Goal: Find specific page/section: Find specific page/section

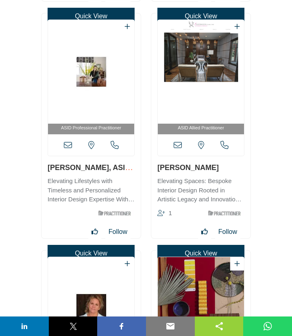
scroll to position [4793, 0]
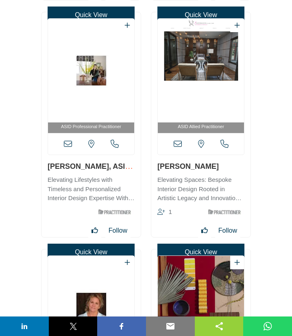
click at [70, 146] on icon at bounding box center [68, 144] width 8 height 8
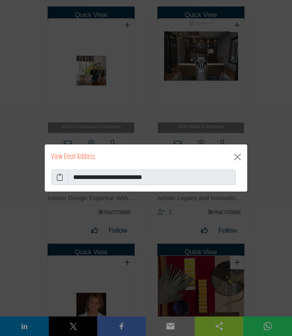
click at [60, 178] on icon at bounding box center [60, 177] width 7 height 10
click at [238, 153] on button "Close" at bounding box center [237, 156] width 13 height 13
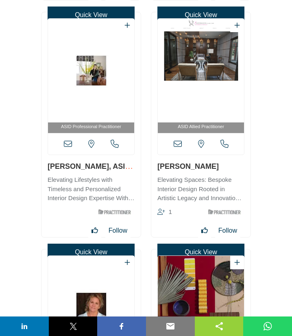
click at [177, 144] on icon at bounding box center [178, 144] width 8 height 8
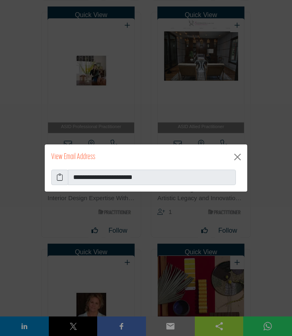
drag, startPoint x: 58, startPoint y: 195, endPoint x: 60, endPoint y: 178, distance: 17.2
click at [60, 178] on icon at bounding box center [60, 177] width 7 height 10
click at [239, 156] on button "Close" at bounding box center [237, 156] width 13 height 13
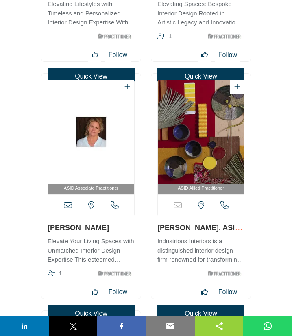
scroll to position [5012, 0]
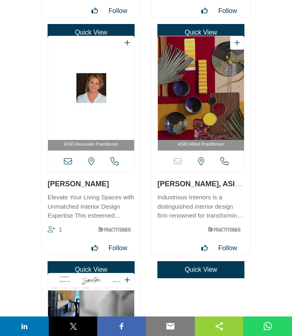
click at [67, 163] on icon at bounding box center [68, 161] width 8 height 8
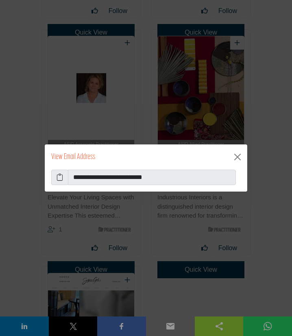
click at [62, 181] on icon at bounding box center [60, 177] width 7 height 10
click at [239, 157] on button "Close" at bounding box center [237, 156] width 13 height 13
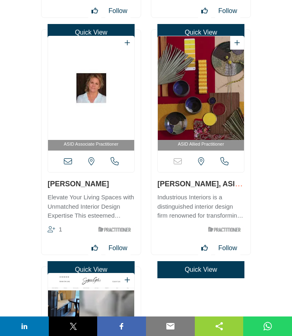
scroll to position [5276, 0]
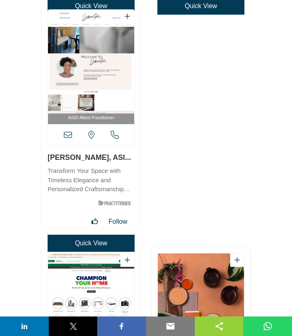
click at [68, 134] on icon at bounding box center [68, 135] width 8 height 8
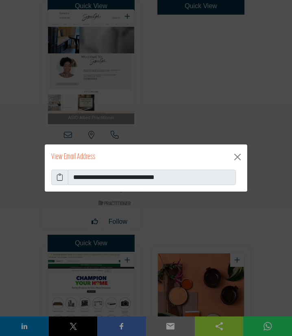
click at [59, 179] on icon at bounding box center [60, 177] width 7 height 10
click at [238, 155] on button "Close" at bounding box center [237, 156] width 13 height 13
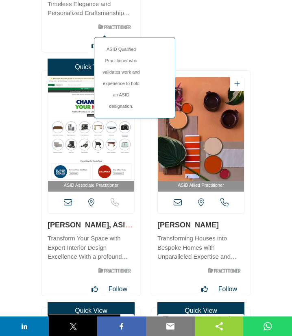
scroll to position [5496, 0]
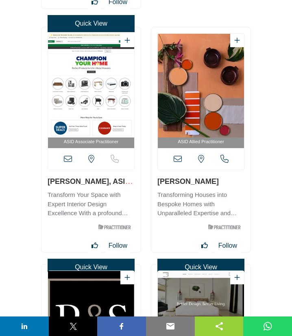
click at [67, 161] on icon at bounding box center [68, 159] width 8 height 8
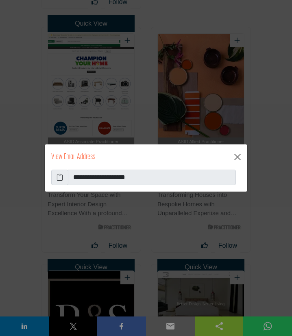
click at [59, 177] on icon at bounding box center [60, 177] width 7 height 10
click at [237, 156] on button "Close" at bounding box center [237, 156] width 13 height 13
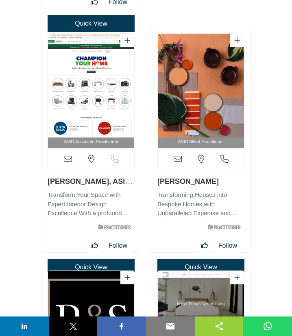
click at [177, 160] on icon at bounding box center [178, 159] width 8 height 8
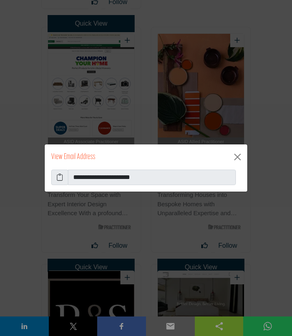
click at [59, 177] on icon at bounding box center [60, 177] width 7 height 10
click at [237, 156] on button "Close" at bounding box center [237, 156] width 13 height 13
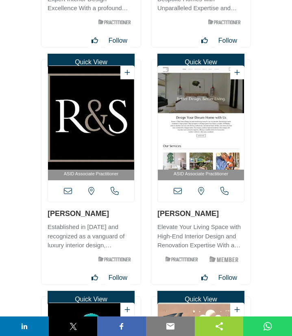
scroll to position [5715, 0]
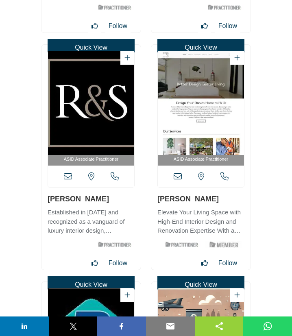
click at [69, 179] on icon at bounding box center [68, 176] width 8 height 8
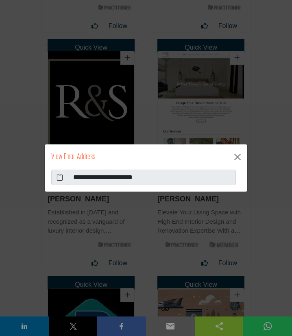
click at [59, 179] on icon at bounding box center [60, 177] width 7 height 10
click at [238, 157] on button "Close" at bounding box center [237, 156] width 13 height 13
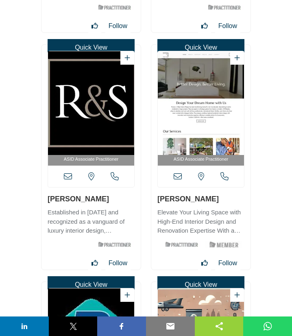
click at [174, 177] on icon at bounding box center [178, 176] width 8 height 8
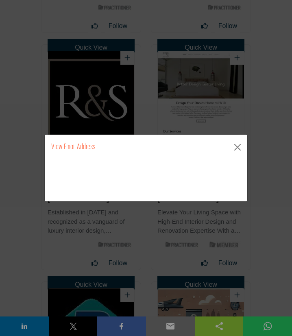
click at [48, 183] on div "**********" at bounding box center [146, 180] width 203 height 41
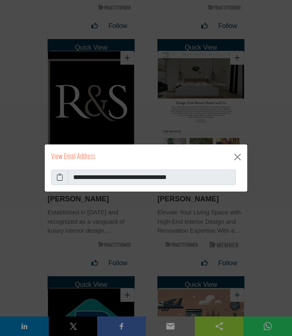
click at [60, 179] on icon at bounding box center [60, 177] width 7 height 10
click at [236, 151] on button "Close" at bounding box center [237, 156] width 13 height 13
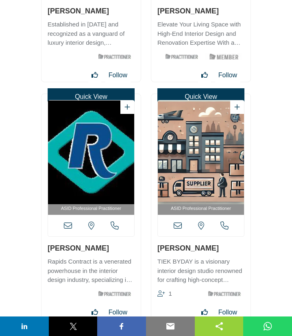
scroll to position [5935, 0]
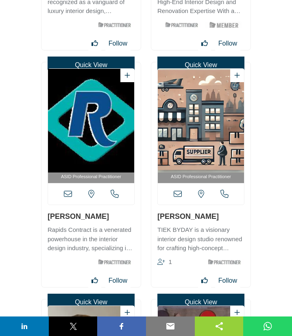
click at [67, 194] on icon at bounding box center [68, 194] width 8 height 8
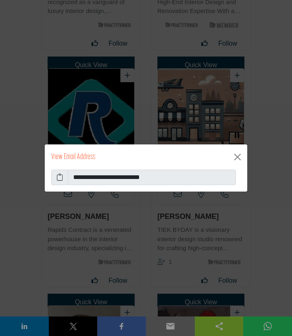
click at [61, 177] on icon at bounding box center [60, 177] width 7 height 10
click at [238, 159] on button "Close" at bounding box center [237, 156] width 13 height 13
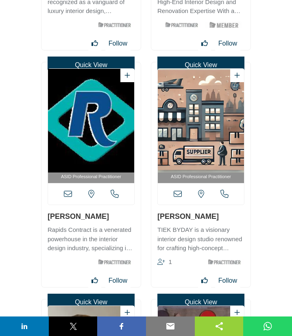
click at [177, 194] on icon at bounding box center [178, 194] width 8 height 8
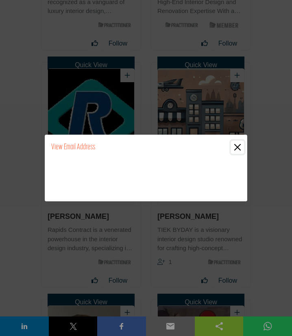
click at [239, 146] on button "Close" at bounding box center [237, 147] width 13 height 13
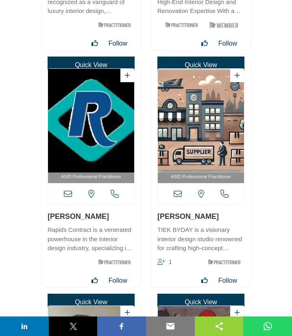
click at [178, 193] on icon at bounding box center [178, 194] width 8 height 8
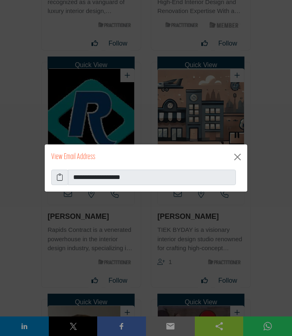
click at [59, 178] on icon at bounding box center [60, 177] width 7 height 10
click at [237, 156] on button "Close" at bounding box center [237, 156] width 13 height 13
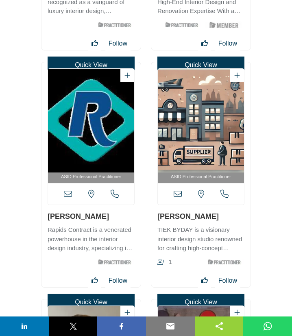
scroll to position [6198, 0]
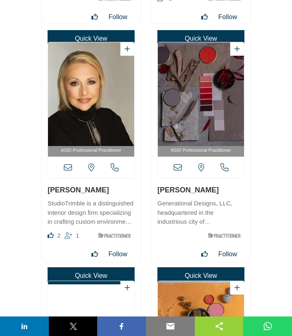
click at [70, 170] on icon at bounding box center [68, 168] width 8 height 8
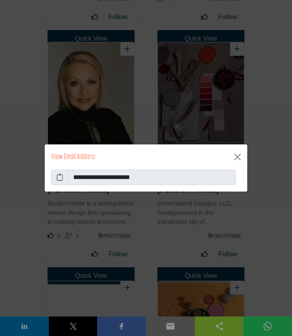
click at [62, 175] on icon at bounding box center [60, 177] width 7 height 10
click at [238, 153] on button "Close" at bounding box center [237, 156] width 13 height 13
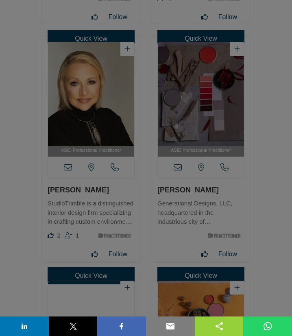
click at [237, 143] on button "Close" at bounding box center [237, 136] width 13 height 13
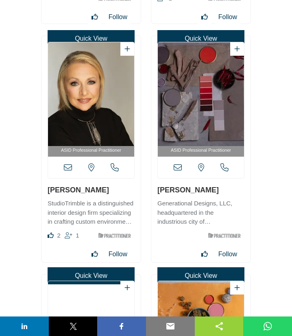
click at [177, 166] on icon at bounding box center [178, 168] width 8 height 8
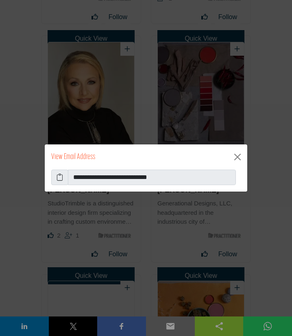
click at [61, 179] on icon at bounding box center [60, 177] width 7 height 10
click at [237, 158] on button "Close" at bounding box center [237, 156] width 13 height 13
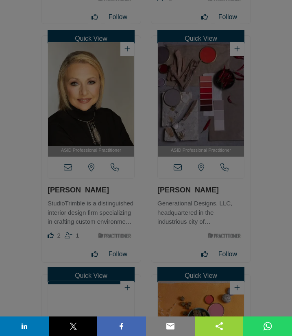
click at [238, 143] on button "Close" at bounding box center [237, 136] width 13 height 13
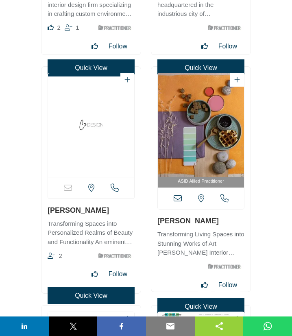
scroll to position [6418, 0]
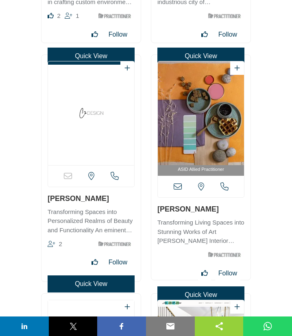
click at [177, 187] on icon at bounding box center [178, 187] width 8 height 8
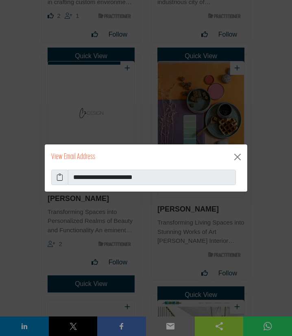
click at [59, 180] on icon at bounding box center [60, 177] width 7 height 10
click at [59, 178] on icon at bounding box center [60, 177] width 7 height 10
click at [238, 157] on button "Close" at bounding box center [237, 156] width 13 height 13
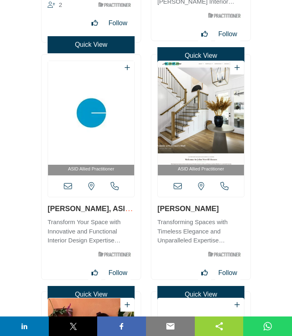
scroll to position [6682, 0]
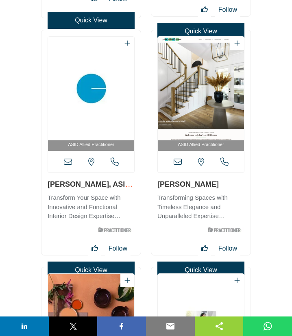
click at [68, 162] on icon at bounding box center [68, 162] width 8 height 8
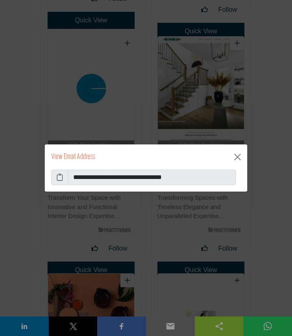
click at [58, 180] on icon at bounding box center [60, 177] width 7 height 10
click at [236, 157] on button "Close" at bounding box center [237, 156] width 13 height 13
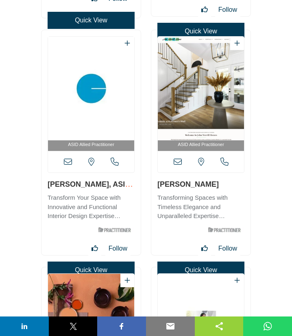
click at [177, 162] on icon at bounding box center [178, 162] width 8 height 8
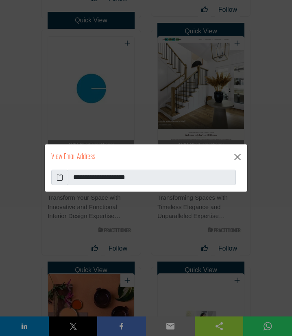
click at [63, 178] on span at bounding box center [59, 177] width 17 height 15
click at [57, 179] on icon at bounding box center [60, 177] width 7 height 10
click at [237, 157] on button "Close" at bounding box center [237, 156] width 13 height 13
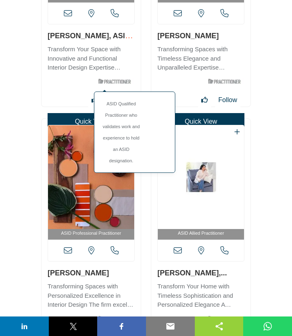
scroll to position [6901, 0]
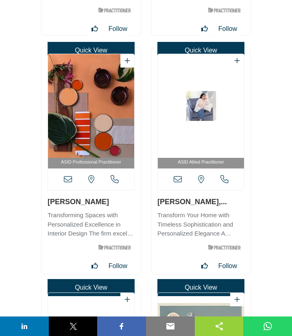
click at [68, 179] on icon at bounding box center [68, 179] width 8 height 8
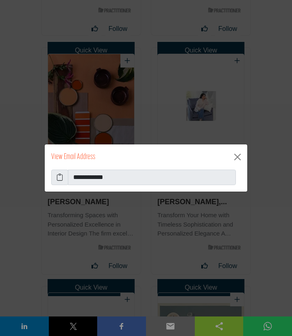
click at [60, 178] on icon at bounding box center [60, 177] width 7 height 10
click at [236, 157] on button "Close" at bounding box center [237, 156] width 13 height 13
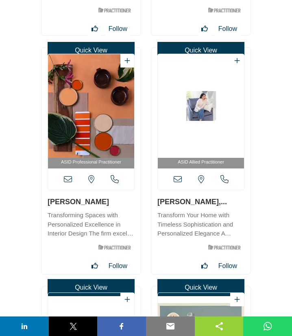
click at [178, 180] on icon at bounding box center [178, 179] width 8 height 8
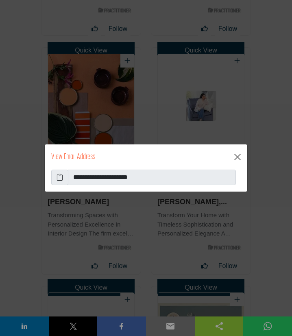
click at [59, 177] on icon at bounding box center [60, 177] width 7 height 10
click at [239, 156] on button "Close" at bounding box center [237, 156] width 13 height 13
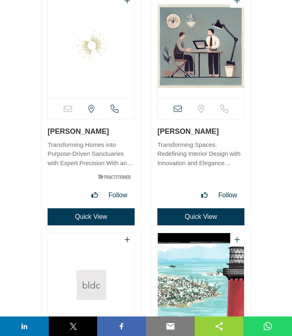
scroll to position [7209, 0]
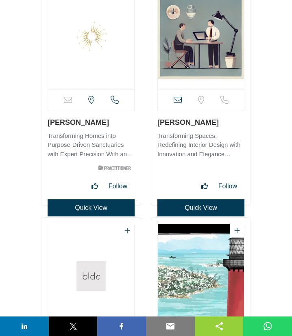
click at [177, 99] on icon at bounding box center [178, 100] width 8 height 8
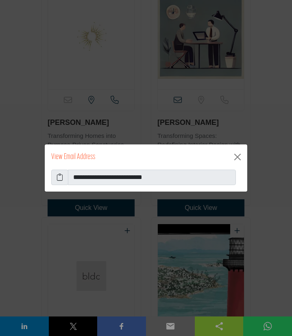
click at [61, 177] on icon at bounding box center [60, 177] width 7 height 10
click at [238, 157] on button "Close" at bounding box center [237, 156] width 13 height 13
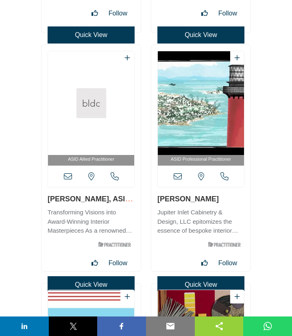
scroll to position [7384, 0]
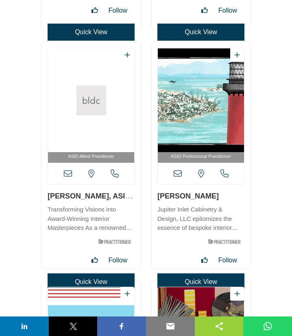
click at [69, 171] on icon at bounding box center [68, 174] width 8 height 8
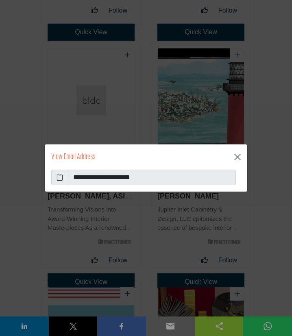
click at [59, 177] on icon at bounding box center [60, 177] width 7 height 10
click at [238, 158] on button "Close" at bounding box center [237, 156] width 13 height 13
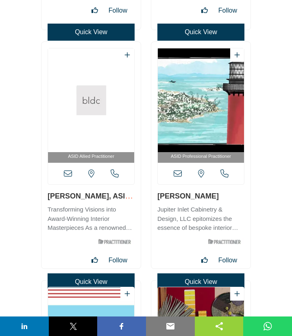
click at [179, 173] on icon at bounding box center [178, 174] width 8 height 8
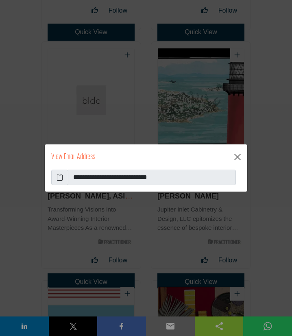
click at [61, 177] on icon at bounding box center [60, 177] width 7 height 10
click at [237, 158] on button "Close" at bounding box center [237, 156] width 13 height 13
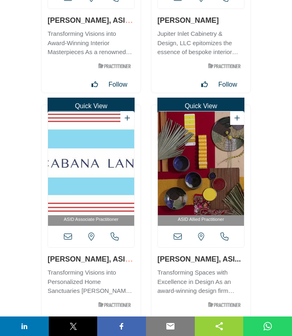
scroll to position [7604, 0]
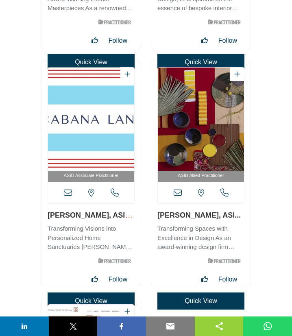
click at [69, 190] on icon at bounding box center [68, 193] width 8 height 8
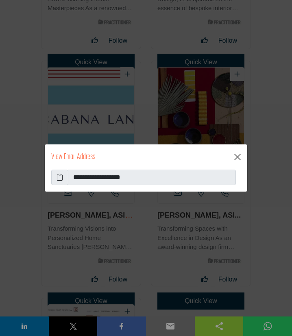
click at [60, 178] on icon at bounding box center [60, 177] width 7 height 10
click at [239, 158] on button "Close" at bounding box center [237, 156] width 13 height 13
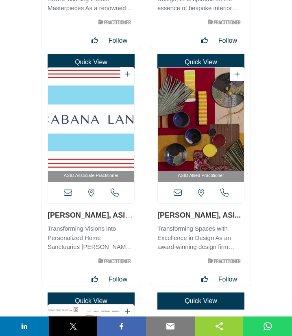
click at [177, 193] on icon at bounding box center [178, 193] width 8 height 8
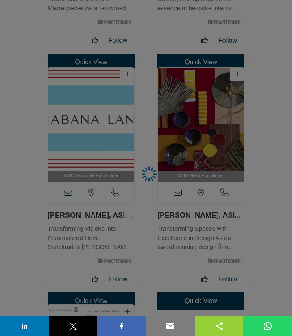
scroll to position [7648, 0]
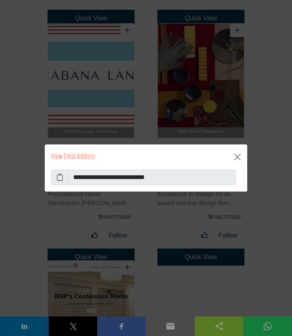
click at [58, 177] on icon at bounding box center [60, 177] width 7 height 10
click at [237, 157] on button "Close" at bounding box center [237, 156] width 13 height 13
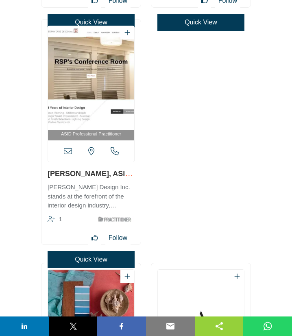
scroll to position [7912, 0]
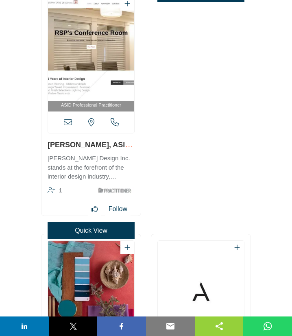
click at [68, 122] on icon at bounding box center [68, 122] width 8 height 8
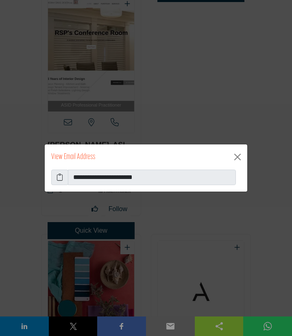
click at [60, 178] on icon at bounding box center [60, 177] width 7 height 10
click at [238, 156] on button "Close" at bounding box center [237, 156] width 13 height 13
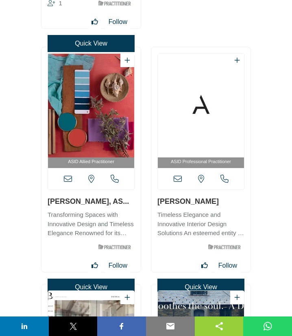
scroll to position [8131, 0]
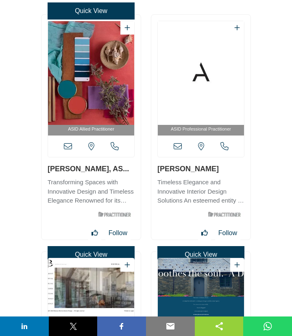
click at [67, 146] on icon at bounding box center [68, 146] width 8 height 8
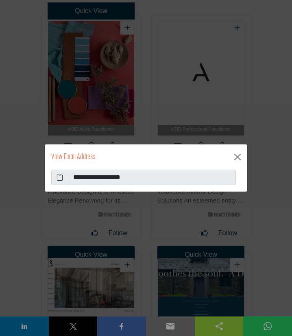
click at [61, 177] on icon at bounding box center [60, 177] width 7 height 10
click at [238, 154] on button "Close" at bounding box center [237, 156] width 13 height 13
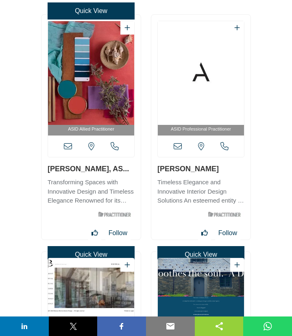
click at [178, 148] on icon at bounding box center [178, 146] width 8 height 8
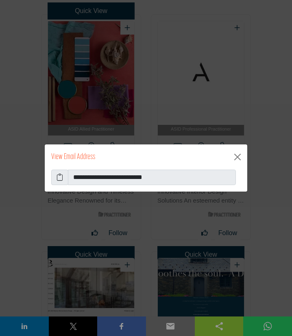
click at [61, 180] on icon at bounding box center [60, 177] width 7 height 10
click at [237, 156] on button "Close" at bounding box center [237, 156] width 13 height 13
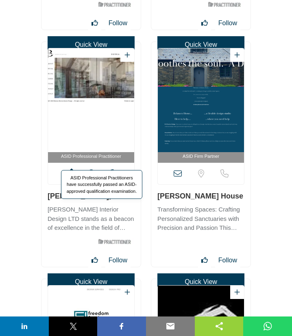
scroll to position [8351, 0]
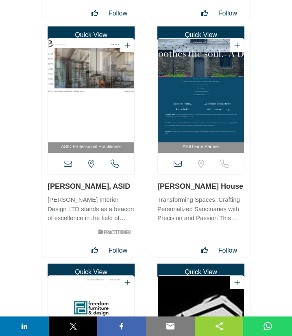
click at [67, 165] on icon at bounding box center [68, 164] width 8 height 8
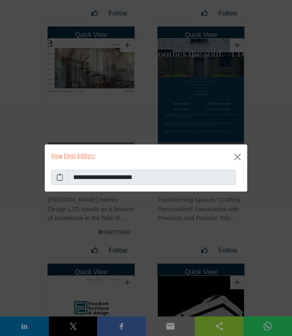
click at [62, 178] on icon at bounding box center [60, 177] width 7 height 10
click at [239, 157] on button "Close" at bounding box center [237, 156] width 13 height 13
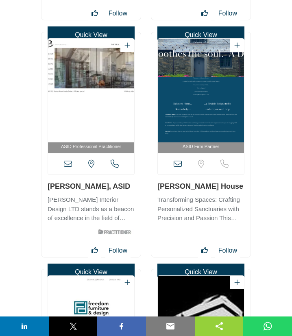
click at [175, 166] on div at bounding box center [146, 168] width 292 height 336
click at [182, 162] on div "Location is currently unavailable for this contact." at bounding box center [201, 164] width 86 height 22
click at [175, 164] on icon at bounding box center [178, 164] width 8 height 8
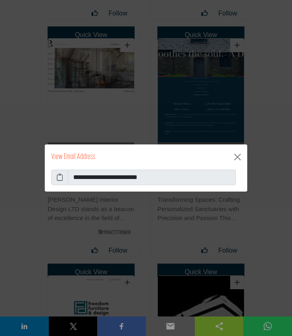
click at [59, 178] on icon at bounding box center [60, 177] width 7 height 10
click at [60, 178] on icon at bounding box center [60, 177] width 7 height 10
click at [236, 157] on button "Close" at bounding box center [237, 156] width 13 height 13
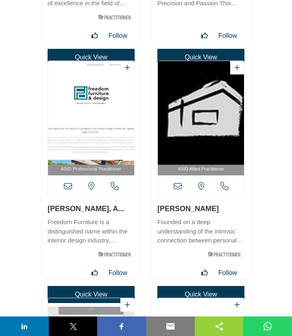
scroll to position [8570, 0]
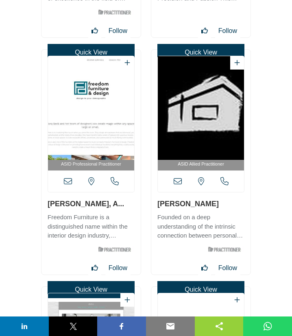
click at [67, 182] on icon at bounding box center [68, 181] width 8 height 8
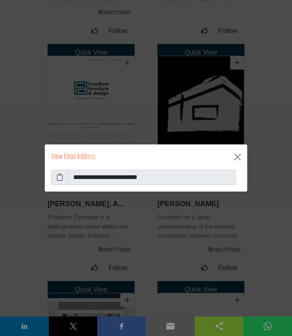
click at [55, 177] on span at bounding box center [59, 177] width 17 height 15
click at [60, 178] on icon at bounding box center [60, 177] width 7 height 10
click at [238, 156] on button "Close" at bounding box center [237, 156] width 13 height 13
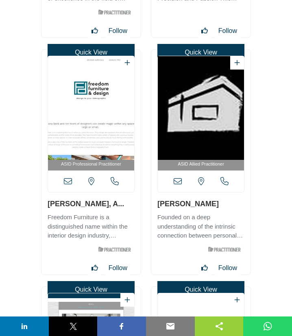
click at [177, 180] on icon at bounding box center [178, 181] width 8 height 8
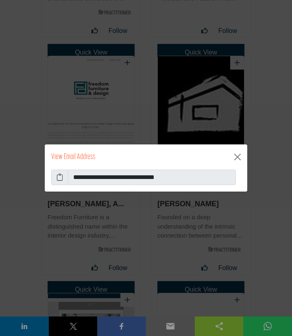
click at [60, 180] on icon at bounding box center [60, 177] width 7 height 10
click at [237, 156] on button "Close" at bounding box center [237, 156] width 13 height 13
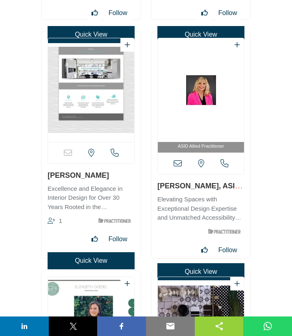
scroll to position [8834, 0]
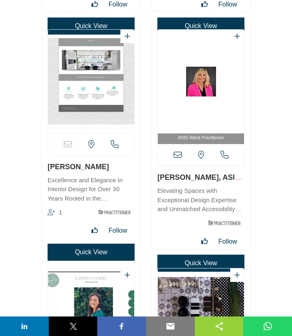
click at [178, 155] on icon at bounding box center [178, 155] width 8 height 8
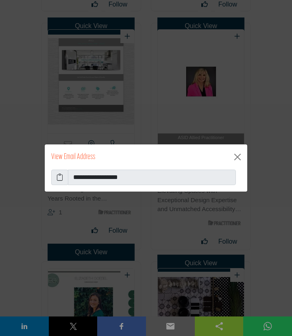
click at [61, 174] on icon at bounding box center [60, 177] width 7 height 10
click at [235, 157] on button "Close" at bounding box center [237, 156] width 13 height 13
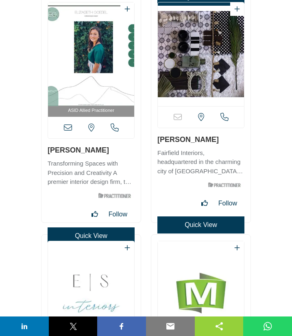
scroll to position [9098, 0]
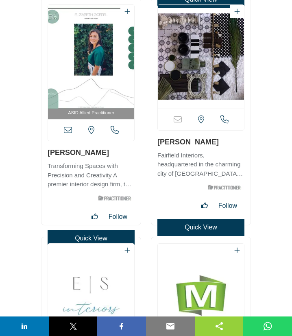
click at [68, 129] on icon at bounding box center [68, 130] width 8 height 8
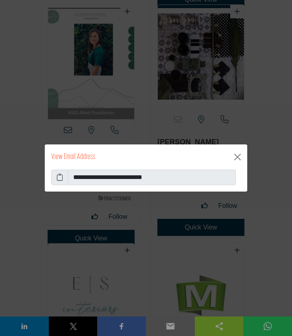
click at [59, 178] on icon at bounding box center [60, 177] width 7 height 10
click at [236, 158] on button "Close" at bounding box center [237, 156] width 13 height 13
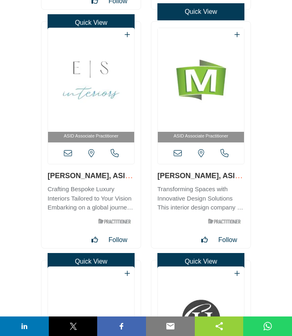
scroll to position [9317, 0]
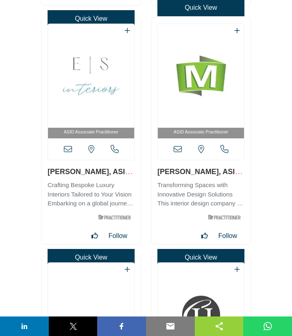
click at [68, 150] on icon at bounding box center [68, 149] width 8 height 8
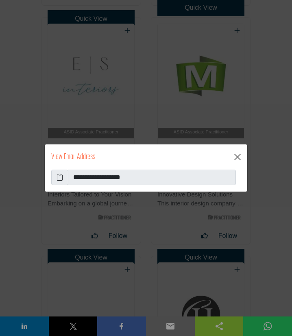
click at [62, 177] on icon at bounding box center [60, 177] width 7 height 10
click at [238, 156] on button "Close" at bounding box center [237, 156] width 13 height 13
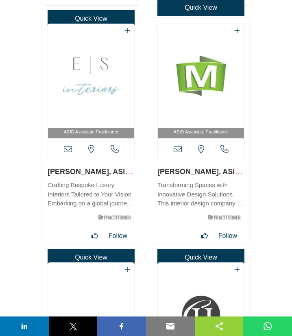
click at [177, 148] on icon at bounding box center [178, 149] width 8 height 8
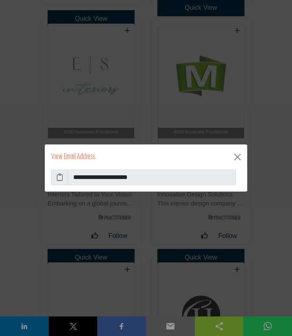
click at [59, 177] on icon at bounding box center [60, 177] width 7 height 10
click at [237, 156] on button "Close" at bounding box center [237, 156] width 13 height 13
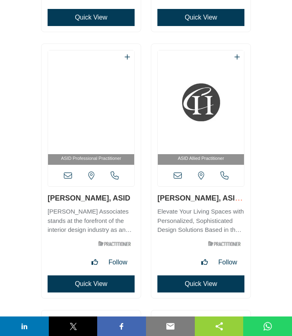
scroll to position [10679, 0]
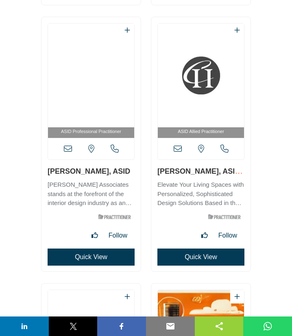
click at [69, 148] on icon at bounding box center [68, 149] width 8 height 8
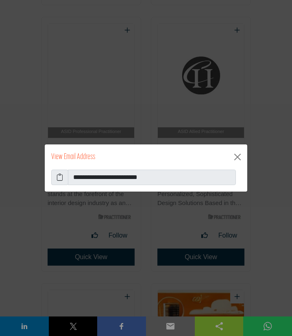
click at [61, 178] on icon at bounding box center [60, 177] width 7 height 10
click at [240, 157] on button "Close" at bounding box center [237, 156] width 13 height 13
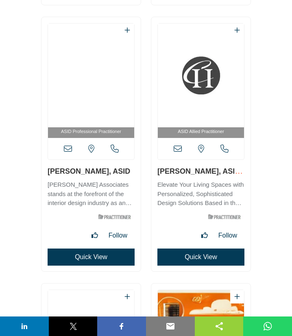
click at [176, 147] on icon at bounding box center [178, 149] width 8 height 8
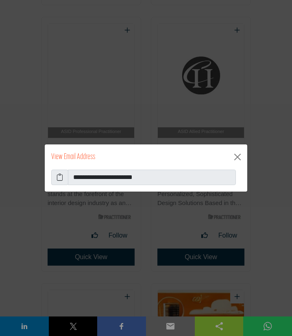
click at [62, 181] on icon at bounding box center [60, 177] width 7 height 10
click at [235, 158] on button "Close" at bounding box center [237, 156] width 13 height 13
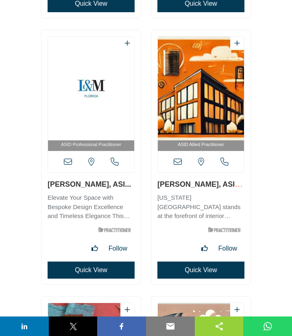
scroll to position [10943, 0]
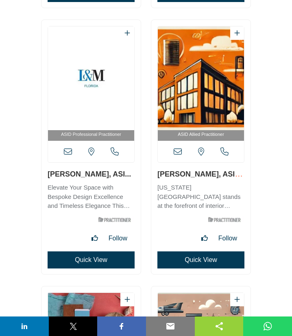
click at [68, 151] on icon at bounding box center [68, 152] width 8 height 8
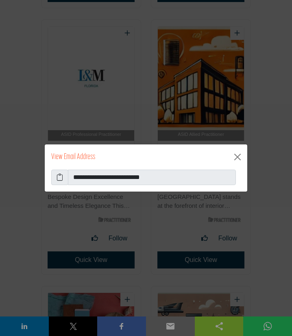
click at [61, 179] on icon at bounding box center [60, 177] width 7 height 10
click at [236, 158] on button "Close" at bounding box center [237, 156] width 13 height 13
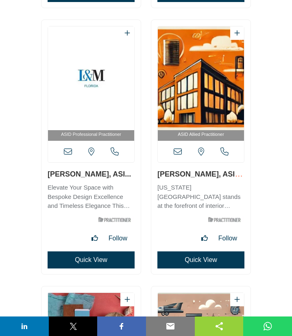
click at [180, 153] on icon at bounding box center [178, 152] width 8 height 8
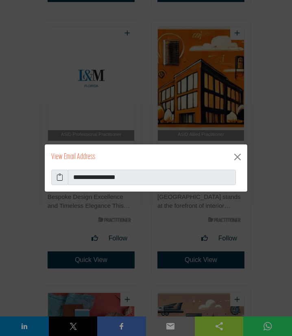
click at [59, 176] on icon at bounding box center [60, 177] width 7 height 10
click at [239, 156] on button "Close" at bounding box center [237, 156] width 13 height 13
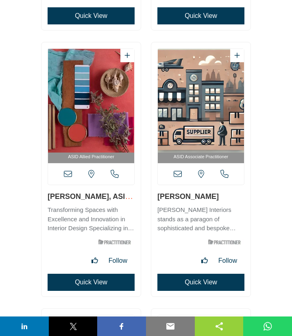
scroll to position [11206, 0]
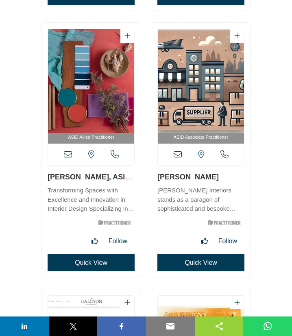
click at [66, 155] on icon at bounding box center [68, 154] width 8 height 8
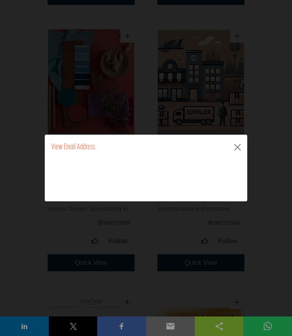
click at [0, 0] on icon at bounding box center [0, 0] width 0 height 0
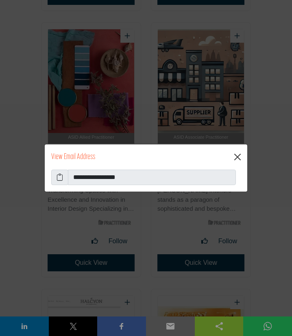
click at [238, 158] on button "Close" at bounding box center [237, 156] width 13 height 13
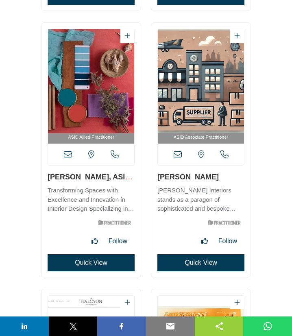
click at [177, 154] on icon at bounding box center [178, 154] width 8 height 8
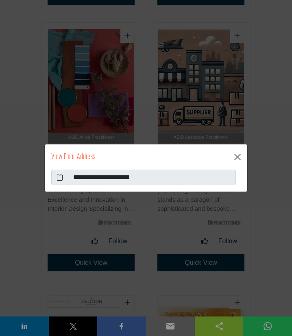
click at [60, 179] on icon at bounding box center [60, 177] width 7 height 10
click at [237, 159] on button "Close" at bounding box center [237, 156] width 13 height 13
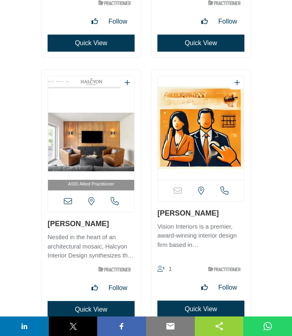
scroll to position [11470, 0]
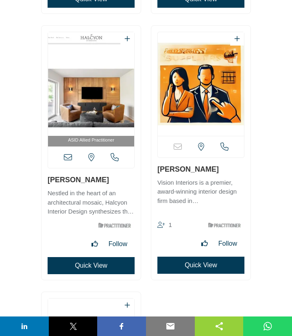
click at [67, 159] on icon at bounding box center [68, 157] width 8 height 8
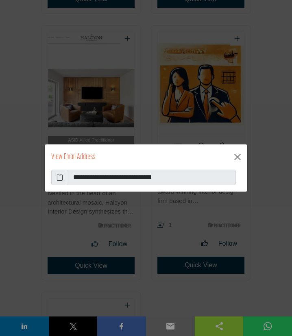
click at [59, 178] on icon at bounding box center [60, 177] width 7 height 10
click at [61, 179] on icon at bounding box center [60, 177] width 7 height 10
click at [238, 156] on button "Close" at bounding box center [237, 156] width 13 height 13
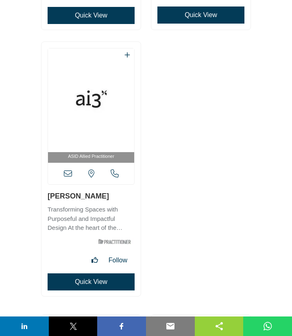
scroll to position [11777, 0]
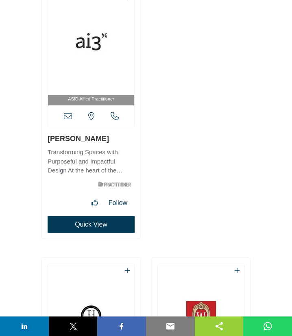
click at [69, 116] on icon at bounding box center [68, 116] width 8 height 8
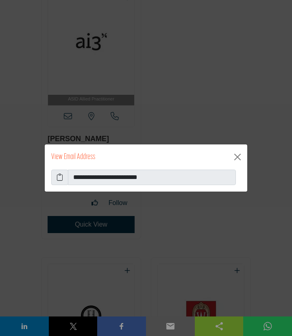
click at [63, 176] on icon at bounding box center [60, 177] width 7 height 10
click at [237, 157] on button "Close" at bounding box center [237, 156] width 13 height 13
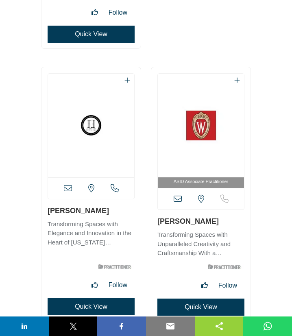
scroll to position [11997, 0]
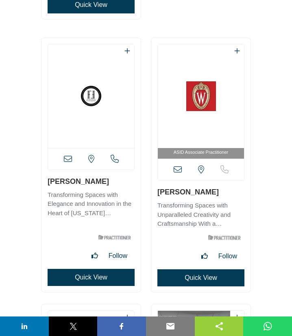
click at [69, 161] on icon at bounding box center [68, 159] width 8 height 8
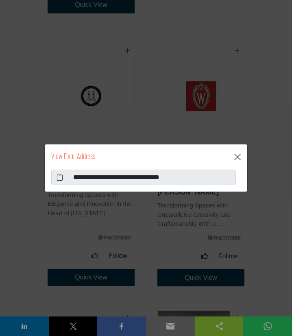
click at [60, 180] on icon at bounding box center [60, 177] width 7 height 10
click at [237, 158] on button "Close" at bounding box center [237, 156] width 13 height 13
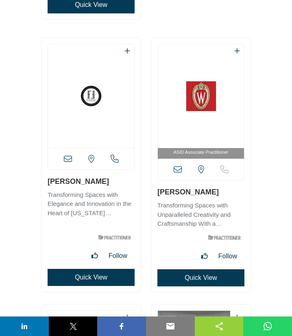
click at [177, 168] on icon at bounding box center [178, 170] width 8 height 8
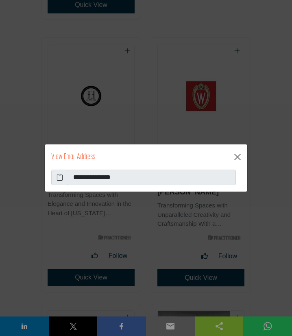
click at [59, 177] on icon at bounding box center [60, 177] width 7 height 10
click at [237, 154] on button "Close" at bounding box center [237, 156] width 13 height 13
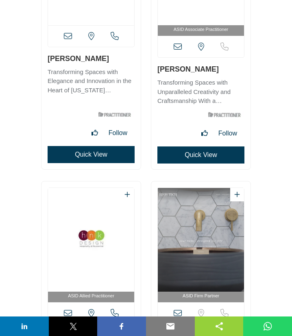
scroll to position [12260, 0]
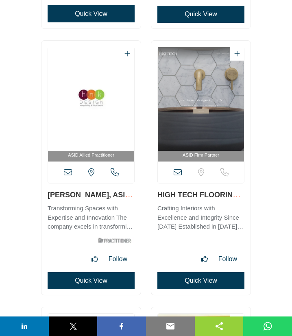
click at [66, 172] on icon at bounding box center [68, 172] width 8 height 8
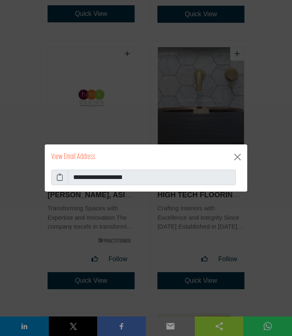
click at [61, 177] on icon at bounding box center [60, 177] width 7 height 10
click at [238, 155] on button "Close" at bounding box center [237, 156] width 13 height 13
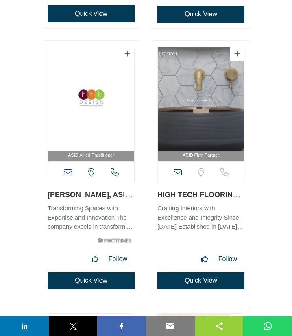
click at [181, 171] on icon at bounding box center [178, 172] width 8 height 8
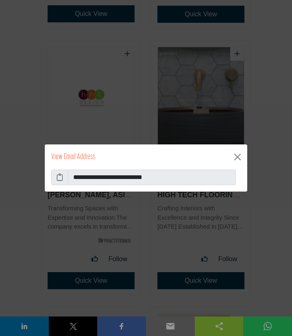
click at [59, 178] on icon at bounding box center [60, 177] width 7 height 10
click at [237, 157] on button "Close" at bounding box center [237, 156] width 13 height 13
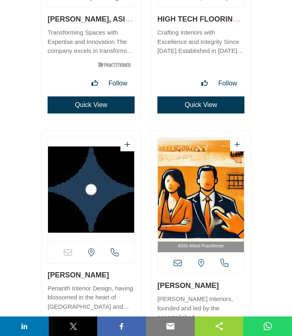
scroll to position [12612, 0]
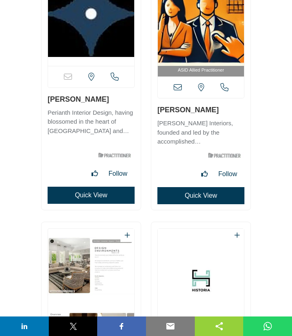
click at [177, 88] on icon at bounding box center [178, 87] width 8 height 8
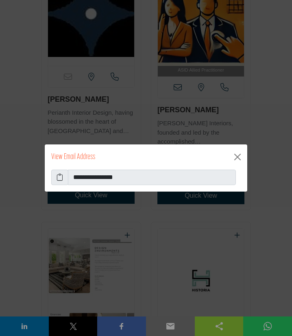
drag, startPoint x: 62, startPoint y: 180, endPoint x: 55, endPoint y: 183, distance: 7.3
click at [61, 180] on icon at bounding box center [60, 177] width 7 height 10
click at [239, 157] on button "Close" at bounding box center [237, 156] width 13 height 13
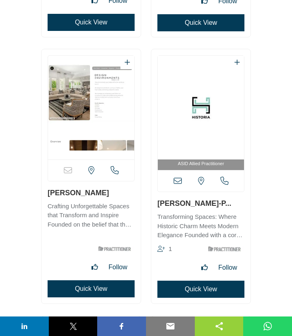
scroll to position [12787, 0]
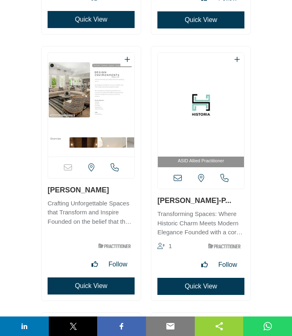
click at [179, 179] on icon at bounding box center [178, 178] width 8 height 8
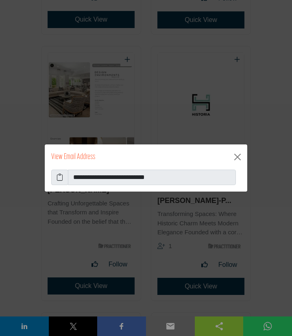
click at [61, 178] on icon at bounding box center [60, 177] width 7 height 10
click at [240, 155] on button "Close" at bounding box center [237, 156] width 13 height 13
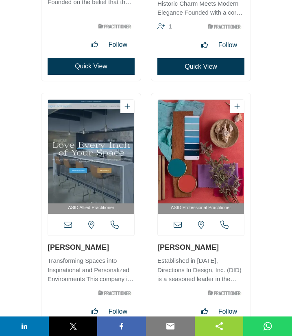
scroll to position [13095, 0]
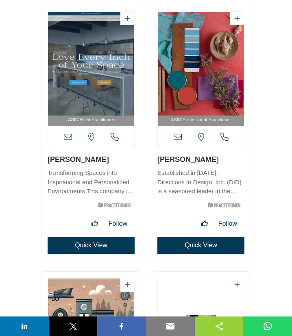
click at [66, 137] on icon at bounding box center [68, 137] width 8 height 8
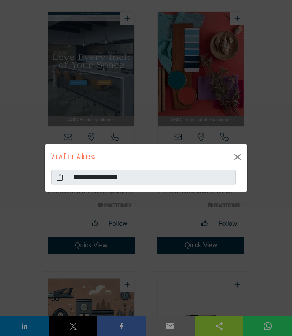
click at [61, 179] on icon at bounding box center [60, 177] width 7 height 10
click at [60, 177] on icon at bounding box center [60, 177] width 7 height 10
click at [237, 154] on button "Close" at bounding box center [237, 156] width 13 height 13
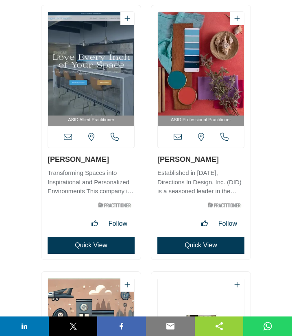
click at [178, 137] on icon at bounding box center [178, 137] width 8 height 8
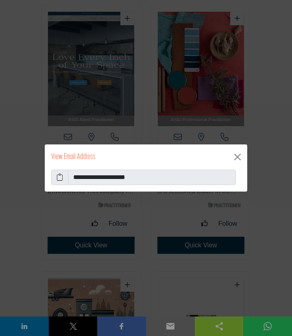
click at [62, 177] on icon at bounding box center [60, 177] width 7 height 10
click at [239, 158] on button "Close" at bounding box center [237, 156] width 13 height 13
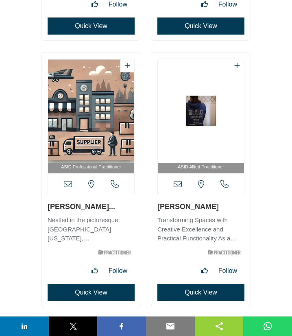
scroll to position [13315, 0]
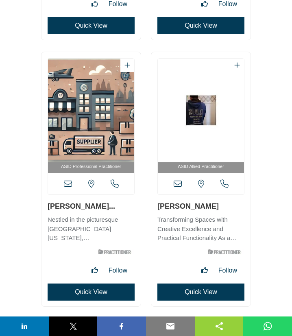
click at [66, 188] on icon at bounding box center [68, 184] width 8 height 8
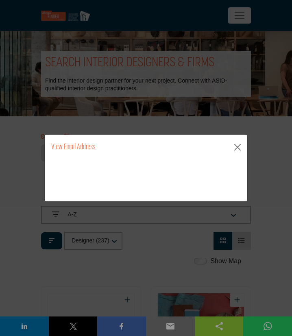
scroll to position [13315, 0]
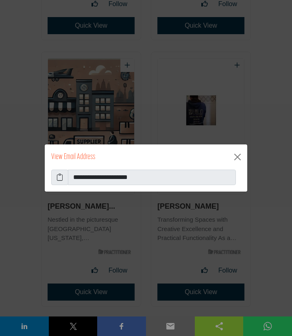
click at [59, 179] on icon at bounding box center [60, 177] width 7 height 10
click at [236, 156] on button "Close" at bounding box center [237, 156] width 13 height 13
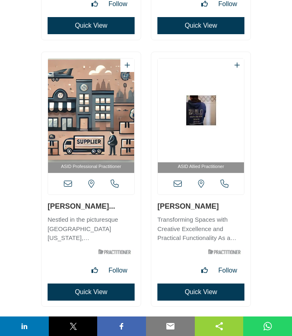
click at [177, 186] on icon at bounding box center [178, 184] width 8 height 8
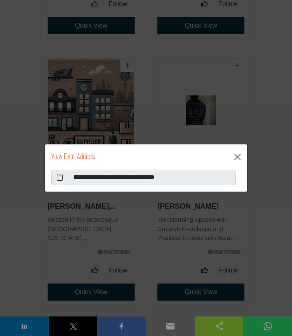
click at [58, 177] on icon at bounding box center [60, 177] width 7 height 10
click at [238, 155] on button "Close" at bounding box center [237, 156] width 13 height 13
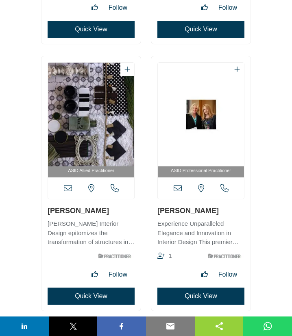
scroll to position [13622, 0]
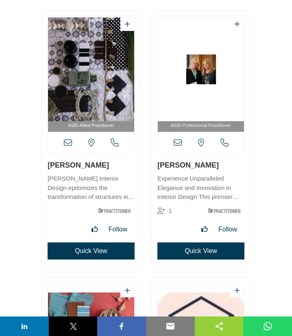
click at [68, 144] on icon at bounding box center [68, 143] width 8 height 8
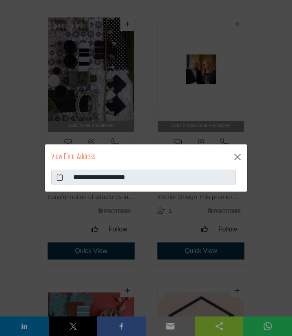
click at [60, 177] on icon at bounding box center [60, 177] width 7 height 10
click at [238, 158] on button "Close" at bounding box center [237, 156] width 13 height 13
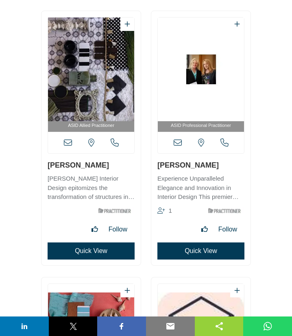
click at [177, 144] on icon at bounding box center [178, 143] width 8 height 8
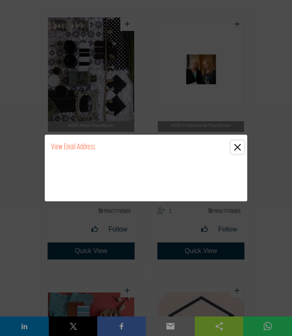
click at [236, 146] on button "Close" at bounding box center [237, 147] width 13 height 13
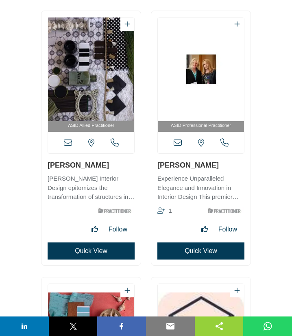
click at [179, 143] on icon at bounding box center [178, 143] width 8 height 8
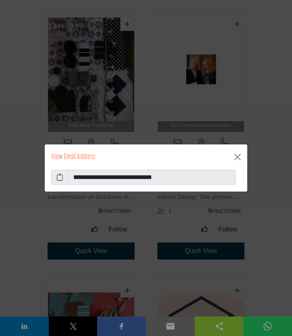
click at [59, 174] on icon at bounding box center [60, 177] width 7 height 10
click at [237, 156] on button "Close" at bounding box center [237, 156] width 13 height 13
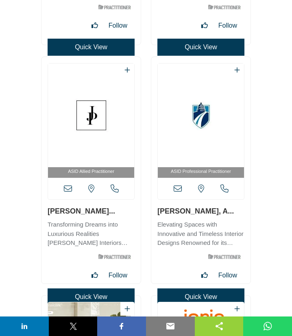
scroll to position [12647, 0]
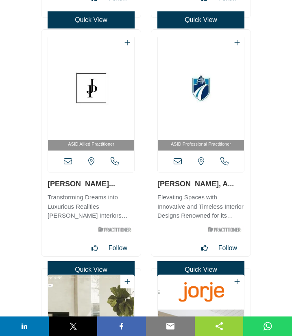
click at [69, 164] on icon at bounding box center [68, 161] width 8 height 8
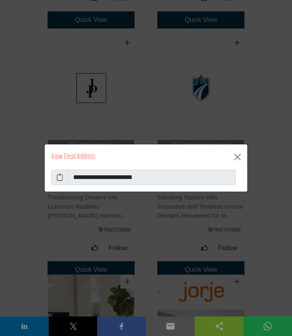
click at [61, 178] on icon at bounding box center [60, 177] width 7 height 10
click at [61, 177] on icon at bounding box center [60, 177] width 7 height 10
click at [235, 157] on button "Close" at bounding box center [237, 156] width 13 height 13
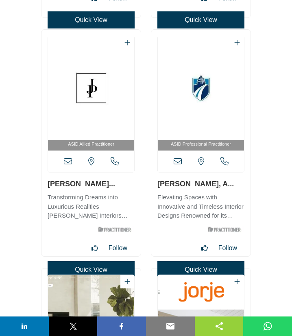
click at [177, 163] on icon at bounding box center [178, 161] width 8 height 8
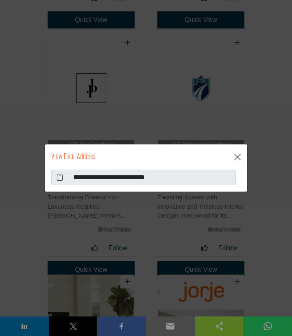
drag, startPoint x: 61, startPoint y: 177, endPoint x: 4, endPoint y: 179, distance: 57.0
click at [61, 177] on icon at bounding box center [60, 177] width 7 height 10
click at [240, 159] on button "Close" at bounding box center [237, 156] width 13 height 13
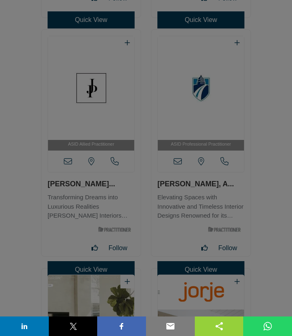
click at [237, 143] on button "Close" at bounding box center [237, 136] width 13 height 13
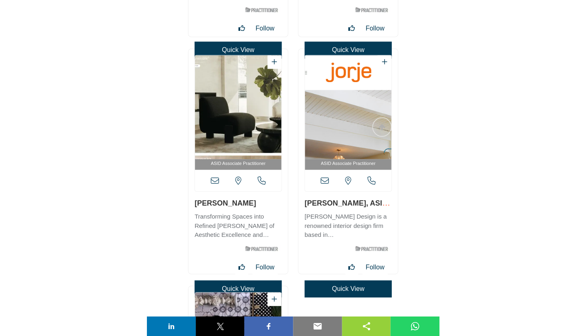
scroll to position [11834, 0]
